Goal: Navigation & Orientation: Go to known website

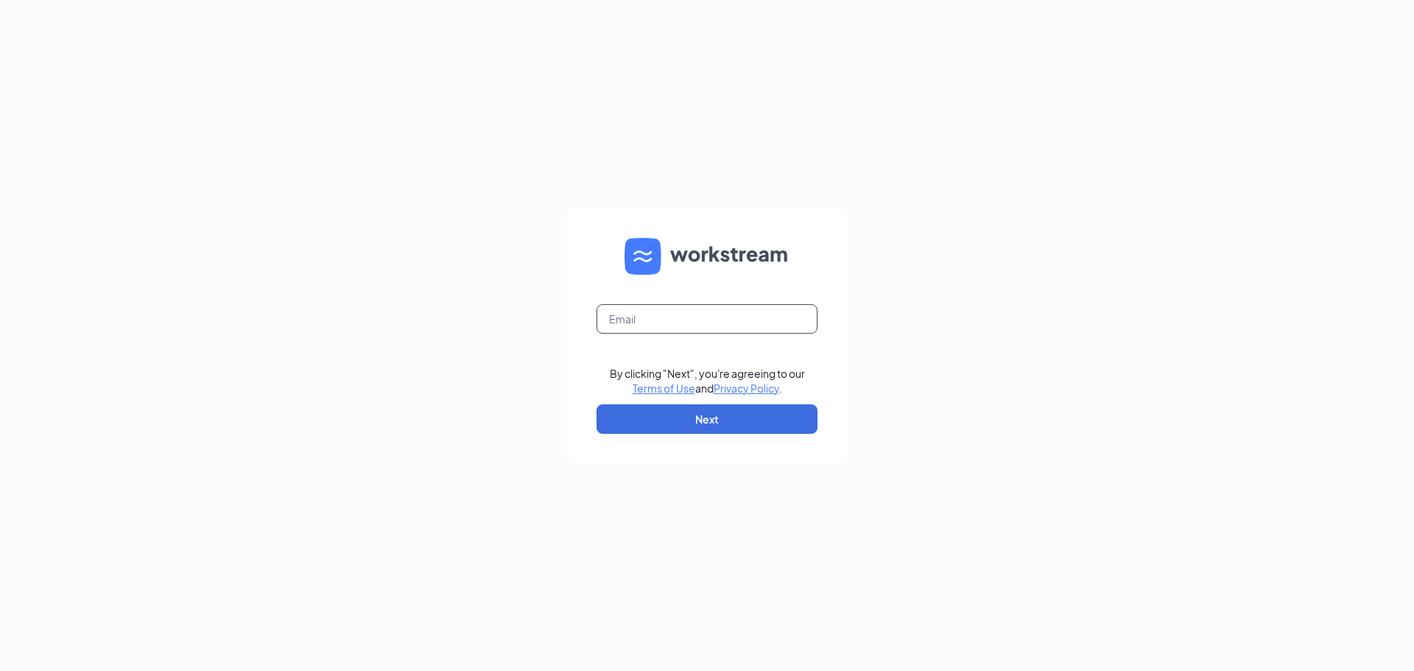
click at [677, 315] on input "text" at bounding box center [707, 318] width 221 height 29
type input "[EMAIL_ADDRESS][DOMAIN_NAME]"
click at [706, 420] on button "Next" at bounding box center [707, 418] width 221 height 29
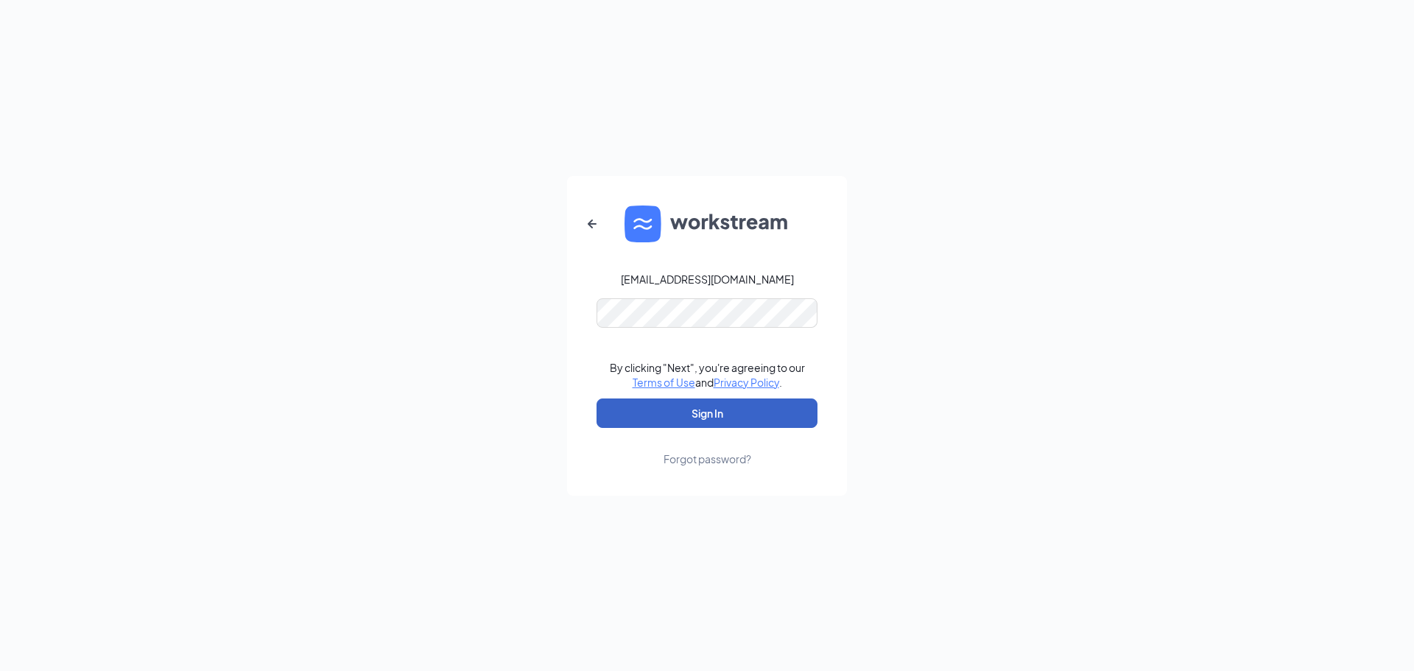
click at [725, 409] on button "Sign In" at bounding box center [707, 413] width 221 height 29
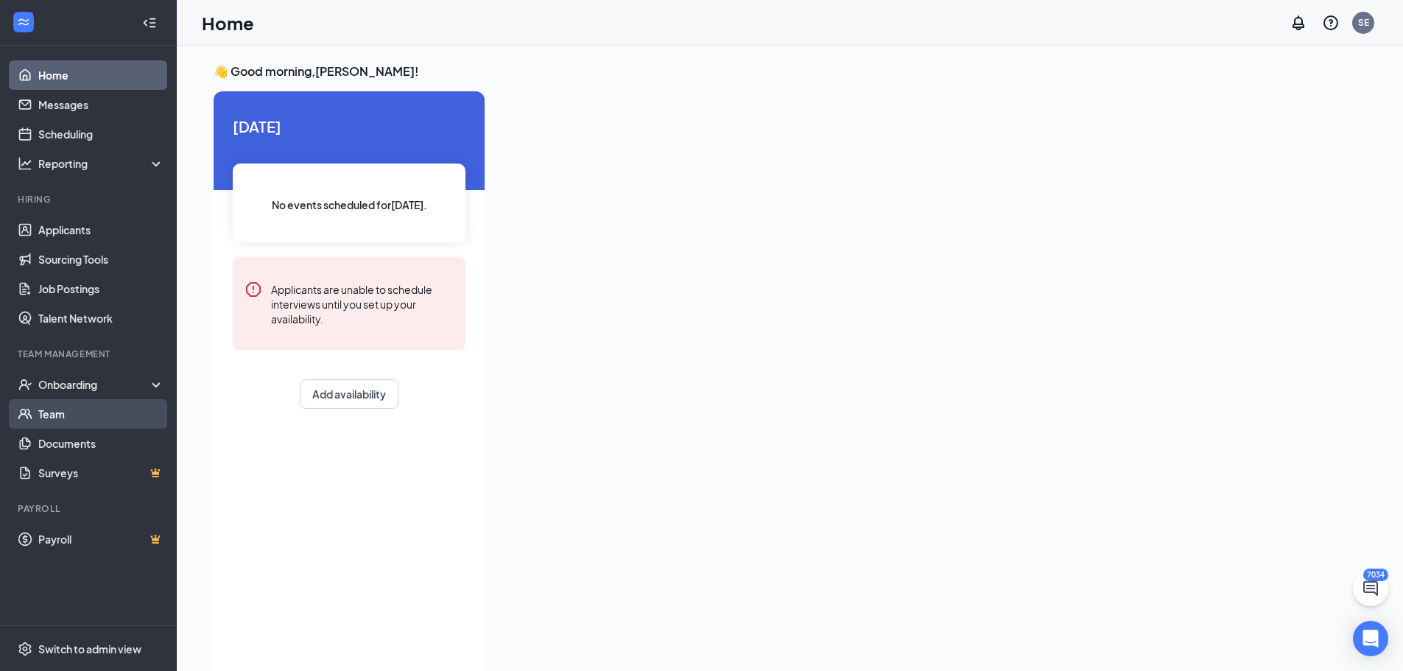
click at [47, 406] on link "Team" at bounding box center [101, 413] width 126 height 29
